Goal: Task Accomplishment & Management: Manage account settings

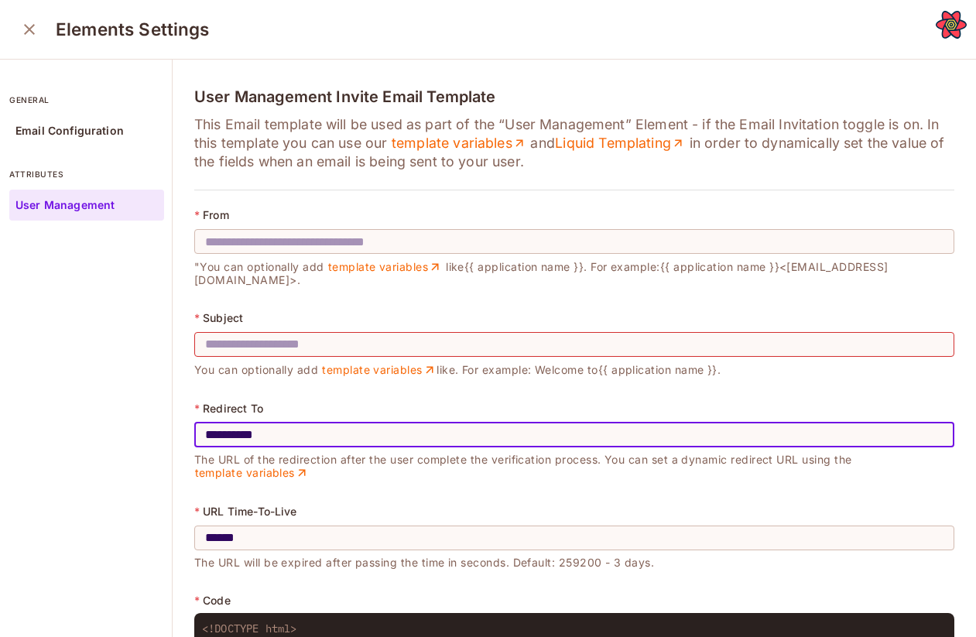
click at [27, 28] on icon "close" at bounding box center [29, 29] width 11 height 11
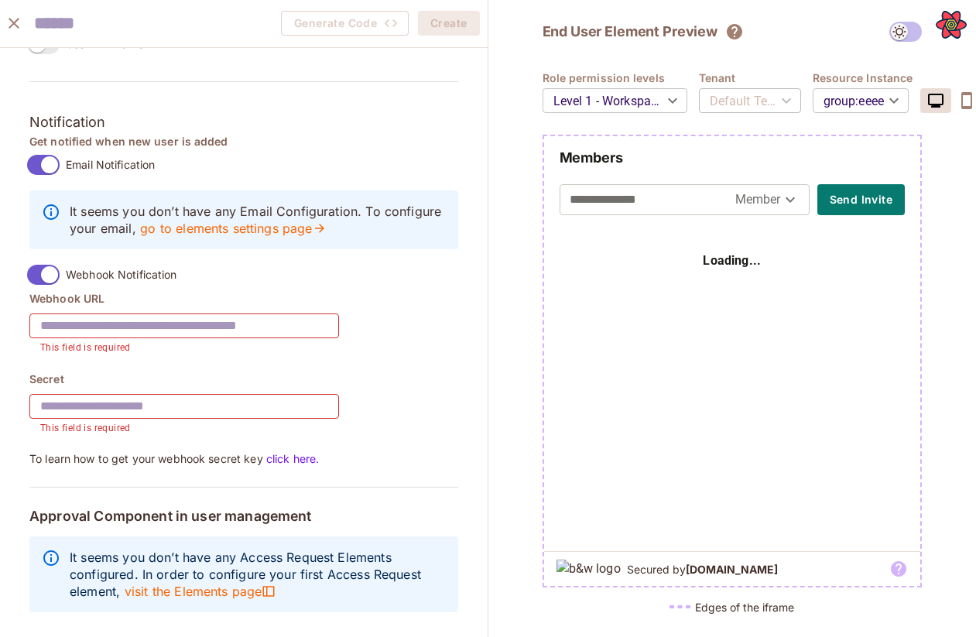
click at [16, 26] on icon "close" at bounding box center [14, 23] width 11 height 11
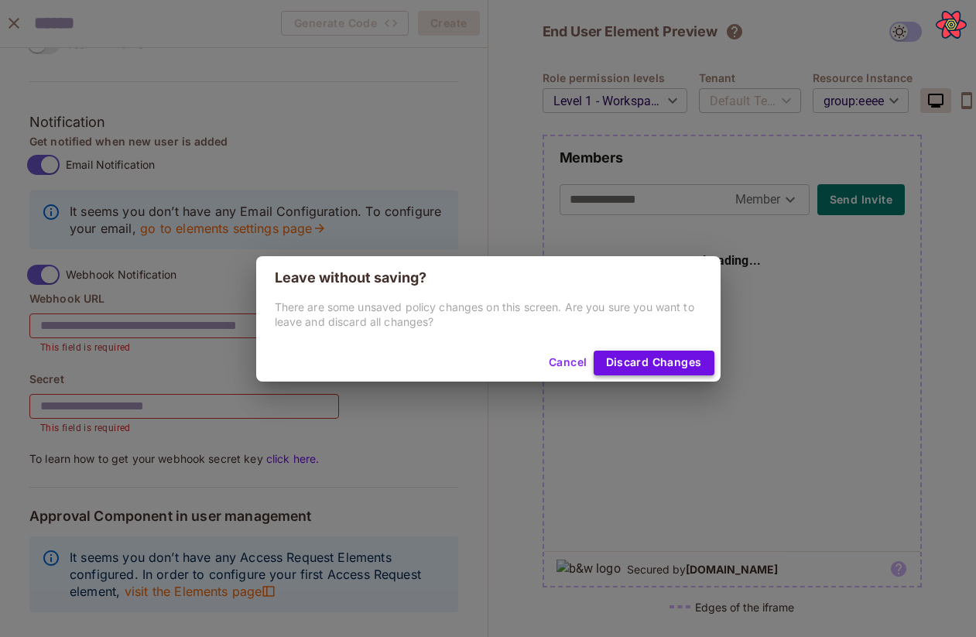
click at [647, 361] on button "Discard Changes" at bounding box center [654, 363] width 121 height 25
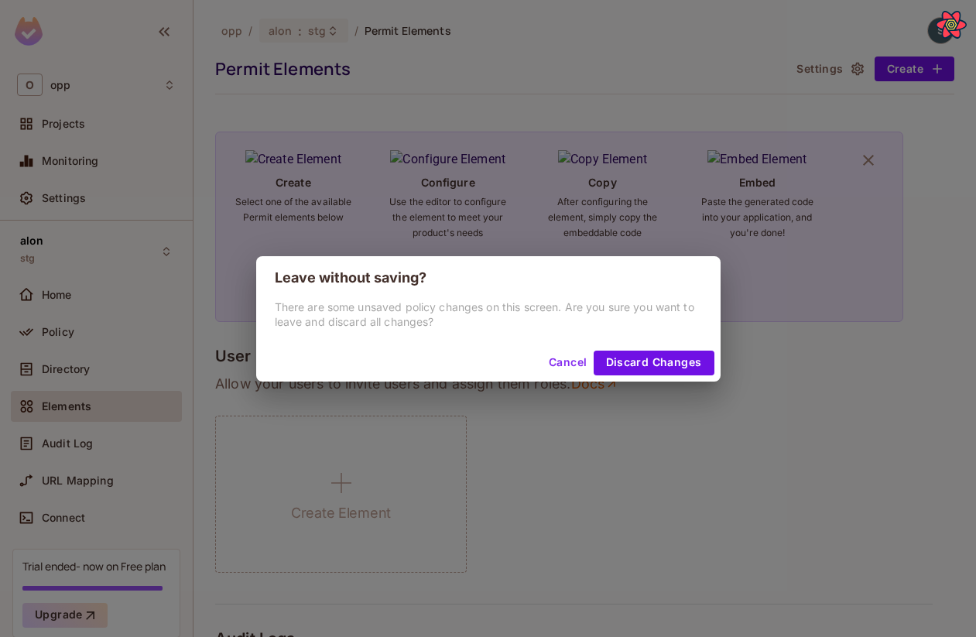
scroll to position [1114, 0]
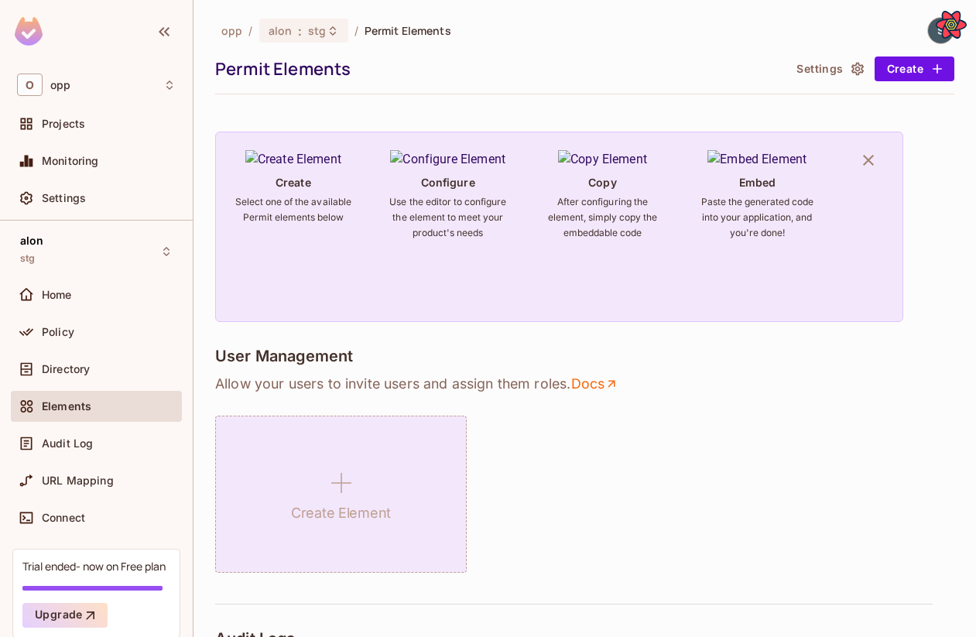
click at [338, 483] on icon at bounding box center [341, 483] width 37 height 37
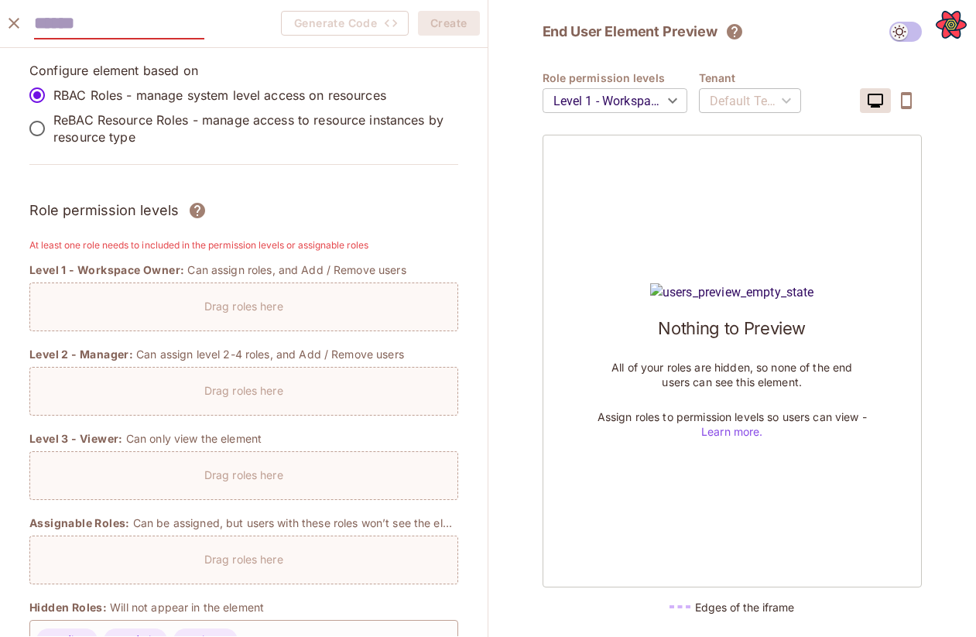
click at [15, 26] on icon "close" at bounding box center [14, 23] width 11 height 11
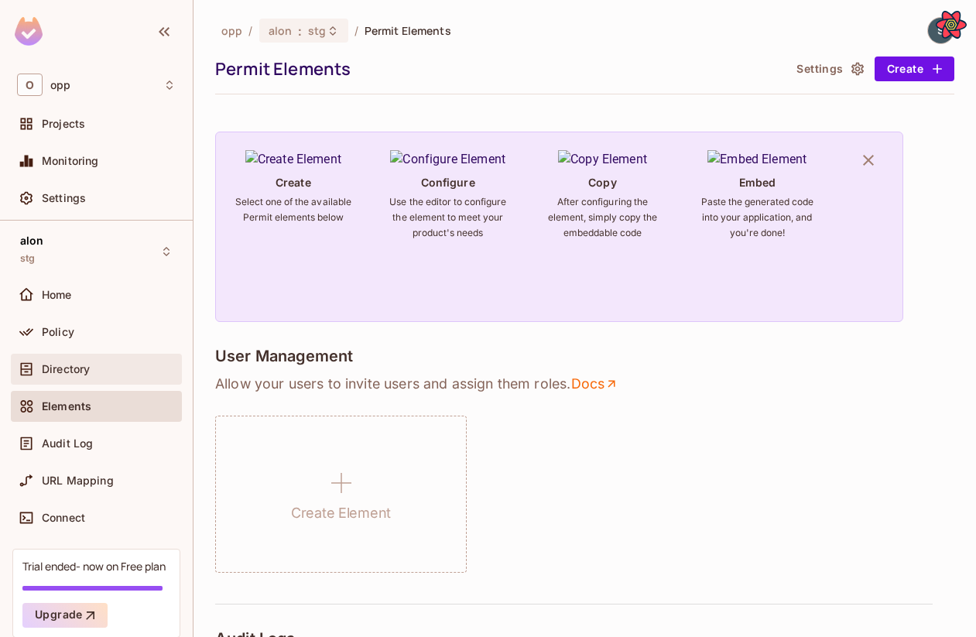
click at [122, 366] on div "Directory" at bounding box center [109, 369] width 134 height 12
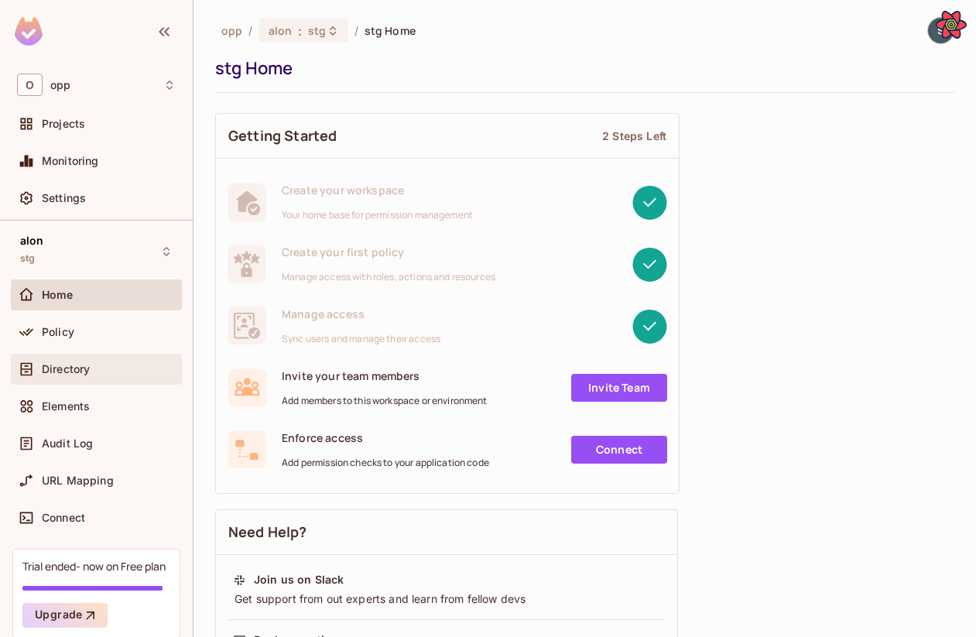
click at [96, 356] on div "Directory" at bounding box center [96, 369] width 171 height 31
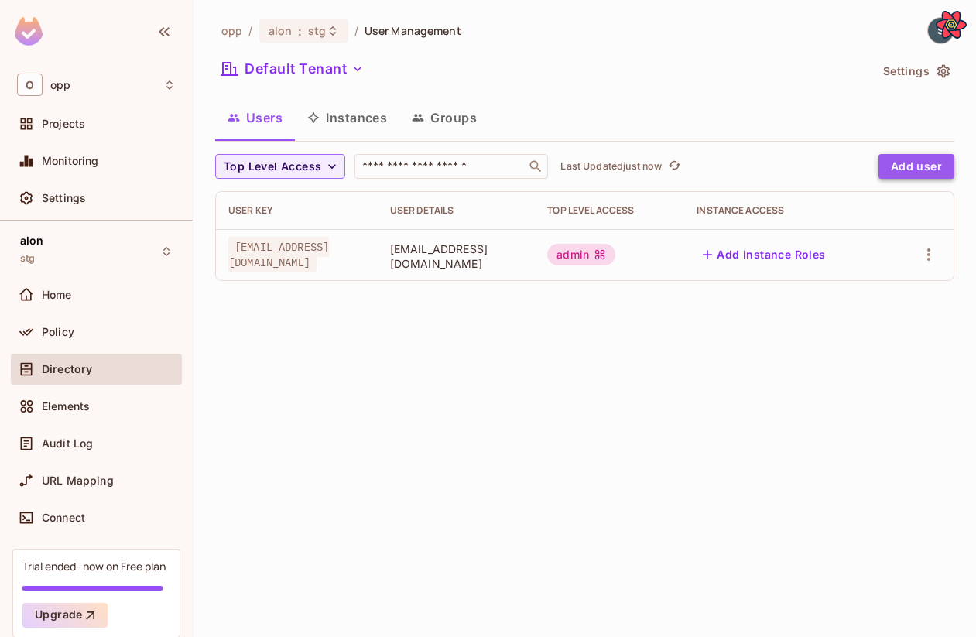
click at [939, 171] on button "Add user" at bounding box center [917, 166] width 76 height 25
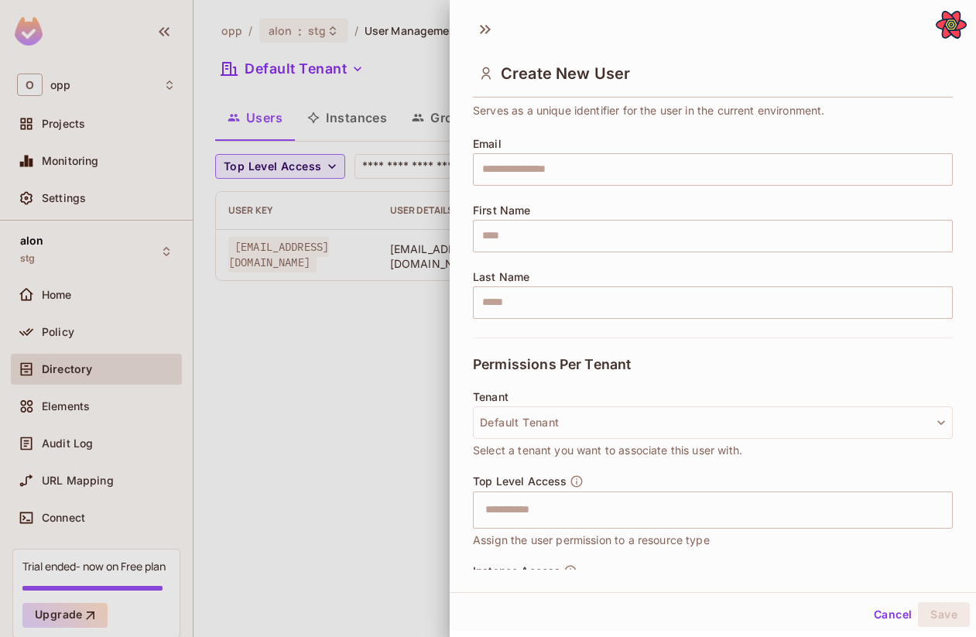
scroll to position [187, 0]
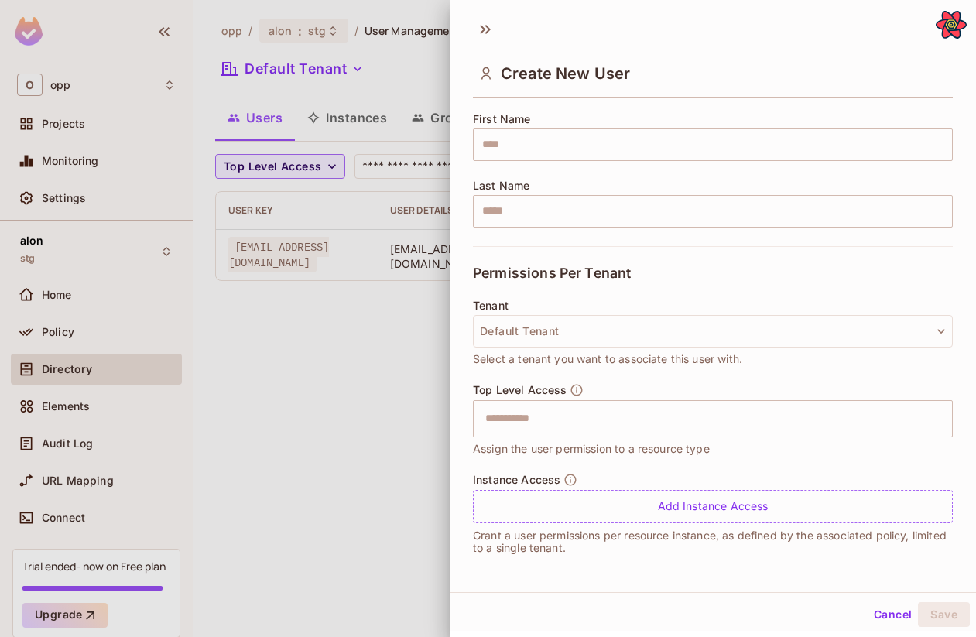
click at [628, 438] on div "Top Level Access ​ Assign the user permission to a resource type" at bounding box center [713, 420] width 480 height 74
click at [626, 422] on input "text" at bounding box center [699, 418] width 447 height 31
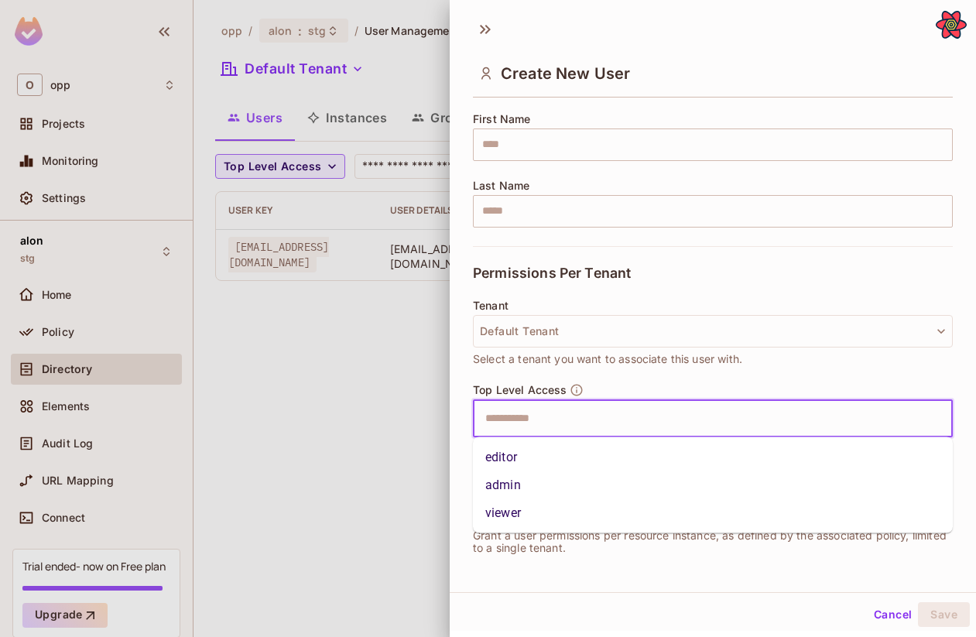
drag, startPoint x: 561, startPoint y: 468, endPoint x: 561, endPoint y: 493, distance: 24.8
click at [561, 493] on ul "editor admin viewer" at bounding box center [713, 486] width 480 height 96
click at [561, 493] on li "admin" at bounding box center [713, 486] width 480 height 28
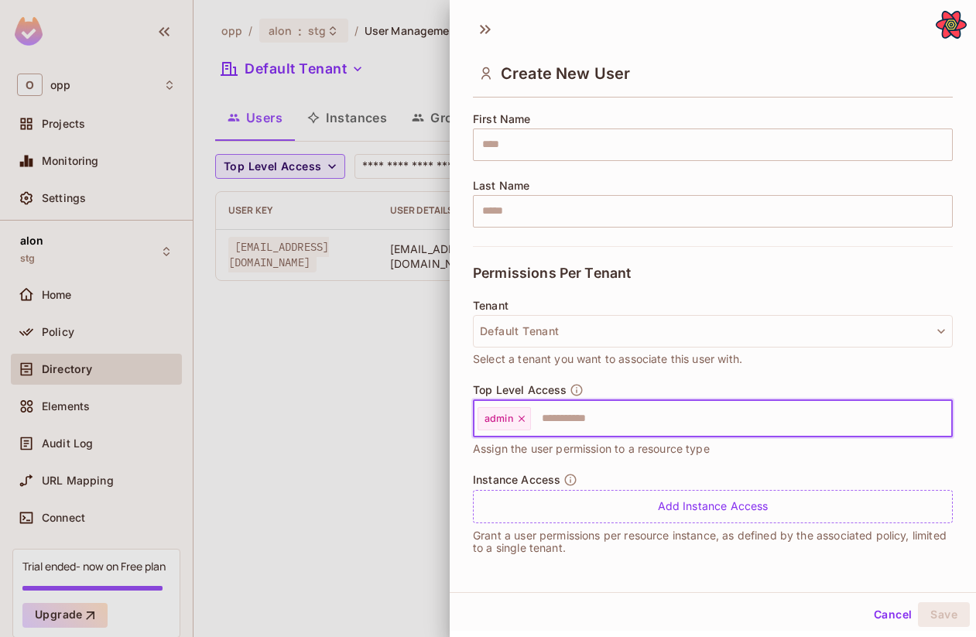
click at [380, 430] on div at bounding box center [488, 318] width 976 height 637
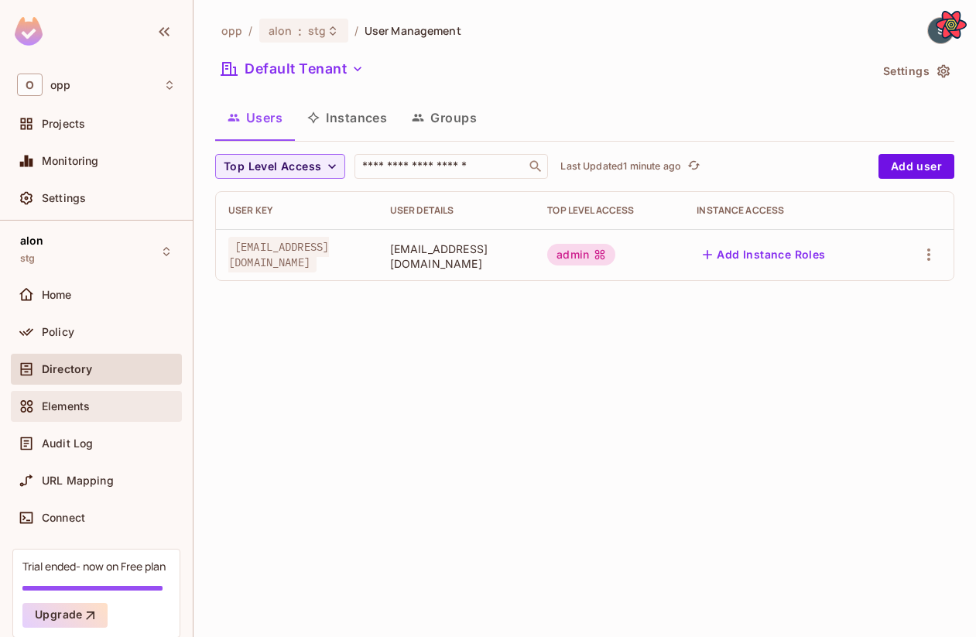
click at [136, 402] on div "Elements" at bounding box center [109, 406] width 134 height 12
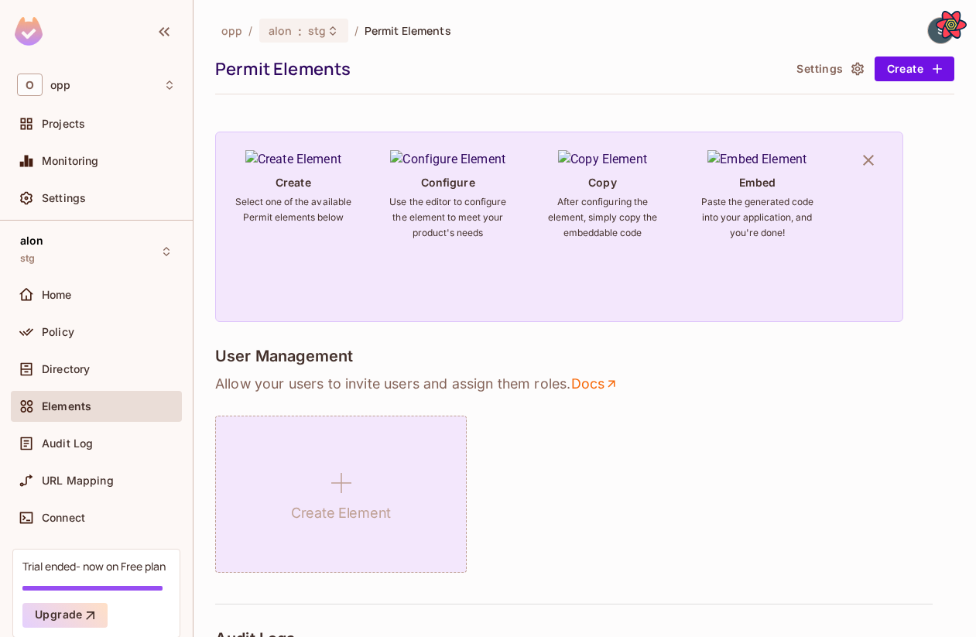
click at [331, 454] on div "Create Element" at bounding box center [341, 494] width 252 height 157
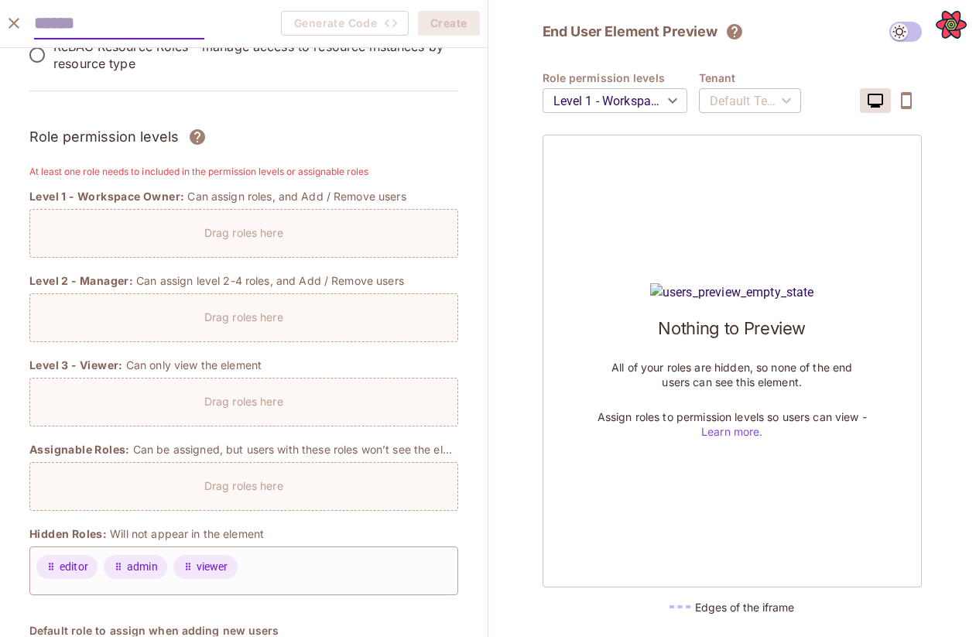
scroll to position [112, 0]
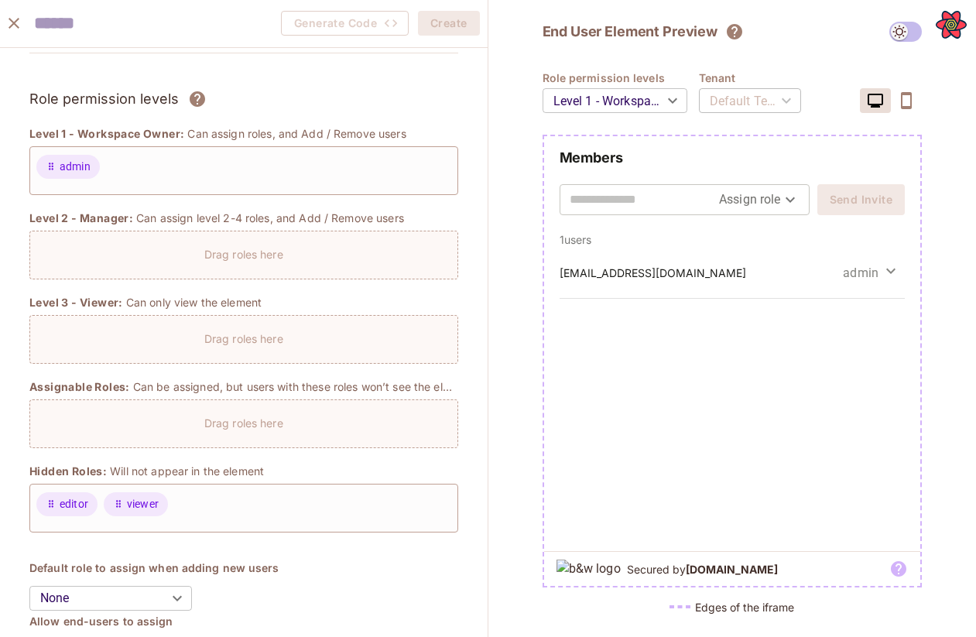
click at [758, 209] on body "O opp Projects Monitoring Settings alon stg Home Policy Directory Elements Audi…" at bounding box center [488, 318] width 976 height 637
click at [757, 229] on li "admin" at bounding box center [759, 235] width 81 height 28
type input "*****"
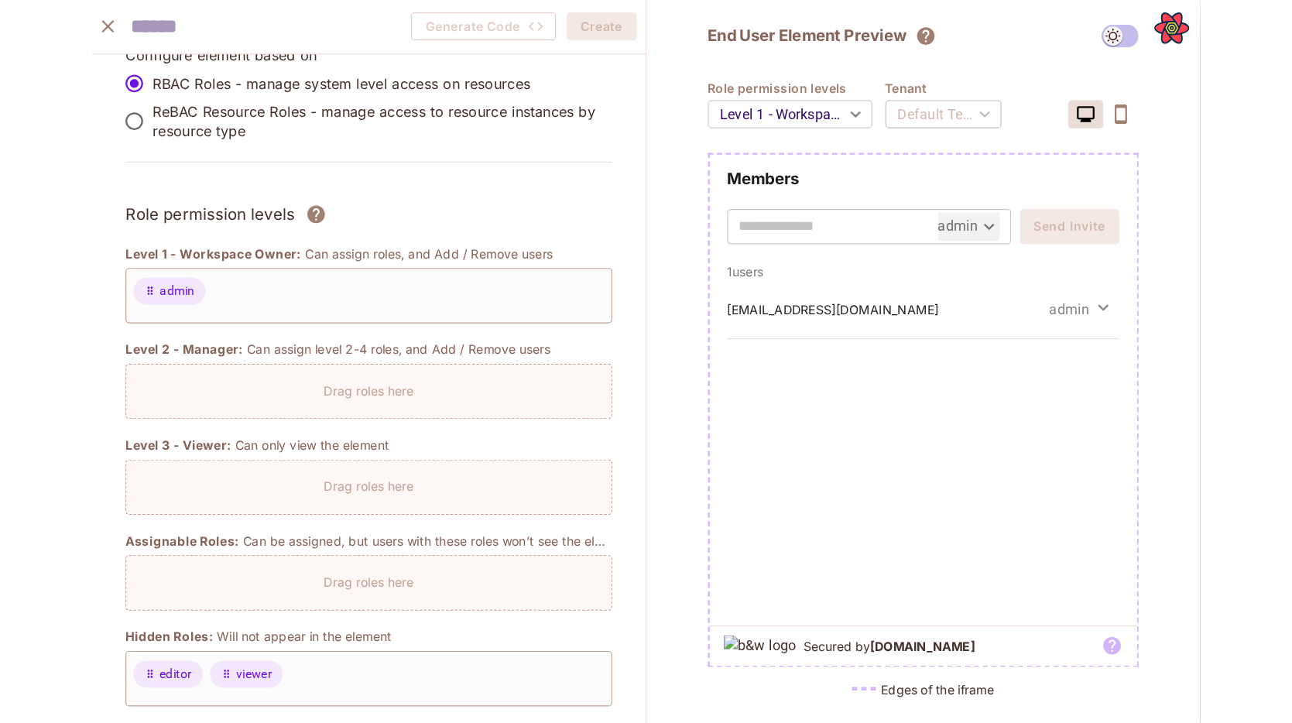
scroll to position [0, 0]
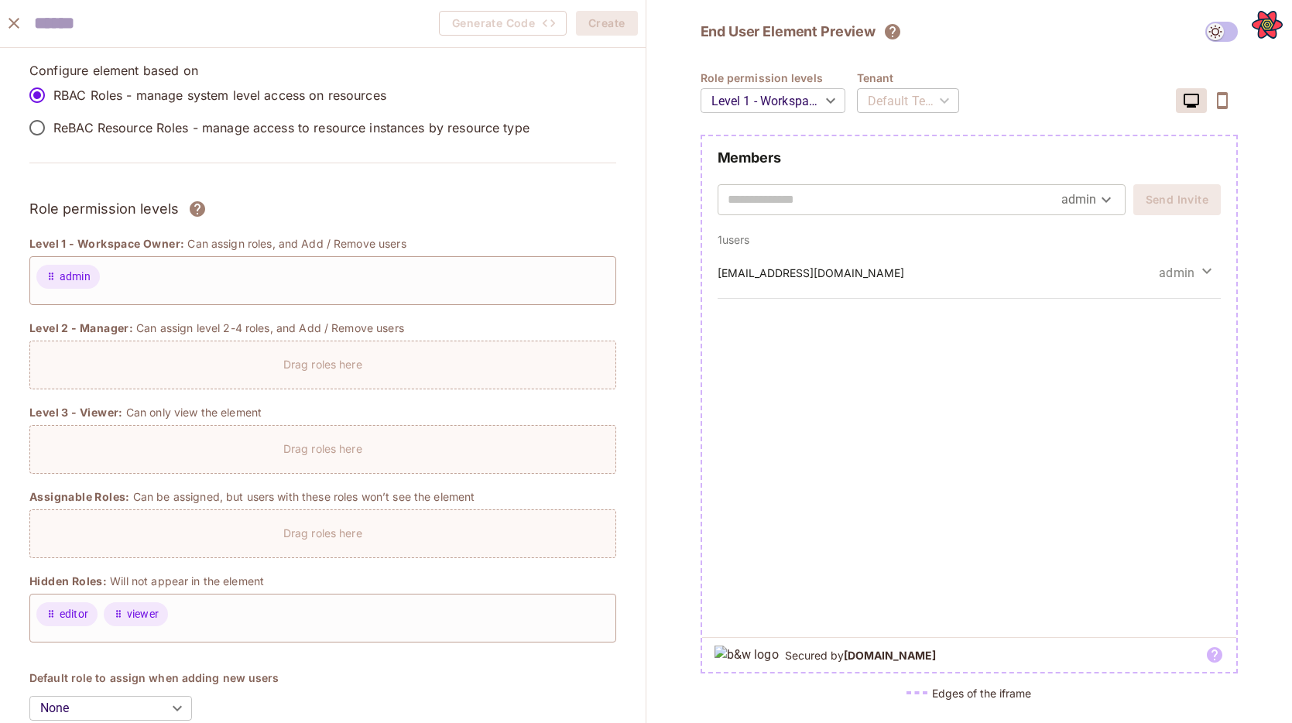
click at [492, 203] on div "Role permission levels" at bounding box center [322, 208] width 587 height 23
click at [683, 287] on div "End User Element Preview Role permission levels Level 1 - Workspace Owner *****…" at bounding box center [970, 361] width 647 height 723
